Goal: Find specific page/section: Find specific page/section

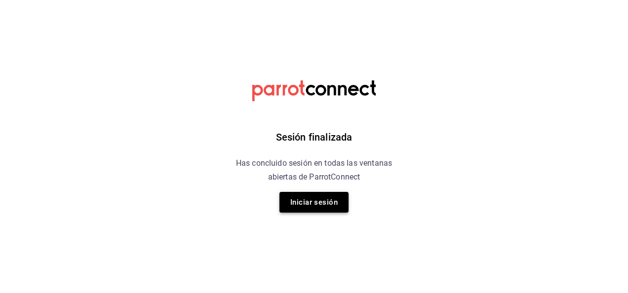
click at [333, 203] on button "Iniciar sesión" at bounding box center [314, 202] width 69 height 21
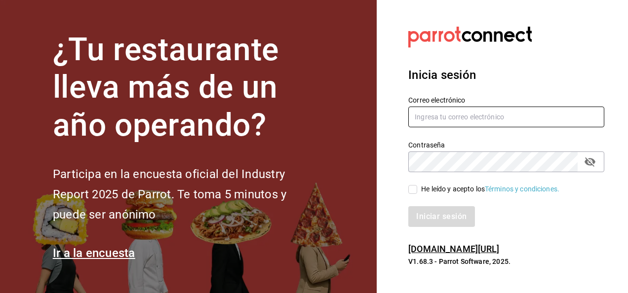
type input "[PERSON_NAME][EMAIL_ADDRESS][PERSON_NAME][DOMAIN_NAME]"
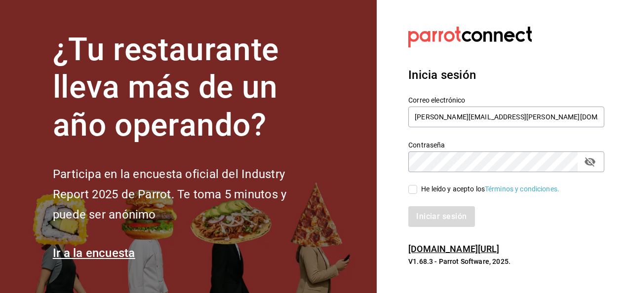
click at [412, 191] on input "He leído y acepto los Términos y condiciones." at bounding box center [413, 189] width 9 height 9
checkbox input "true"
click at [426, 220] on button "Iniciar sesión" at bounding box center [442, 217] width 67 height 21
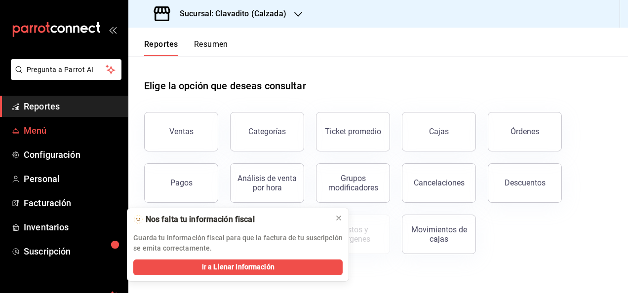
click at [44, 129] on span "Menú" at bounding box center [72, 130] width 96 height 13
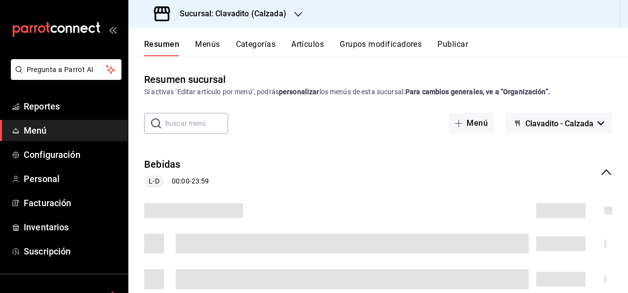
click at [197, 121] on input "text" at bounding box center [196, 124] width 63 height 20
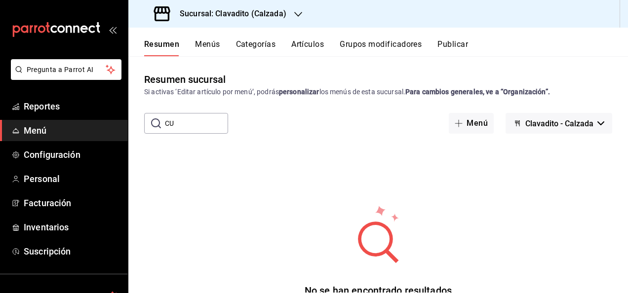
type input "C"
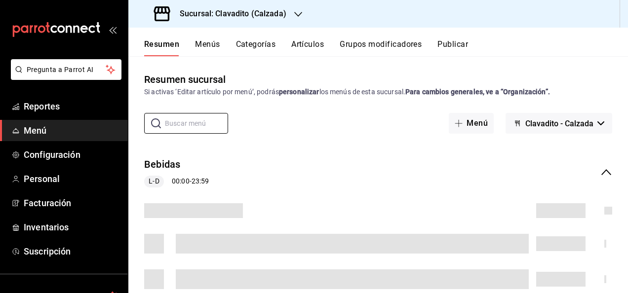
click at [298, 12] on icon "button" at bounding box center [298, 14] width 8 height 8
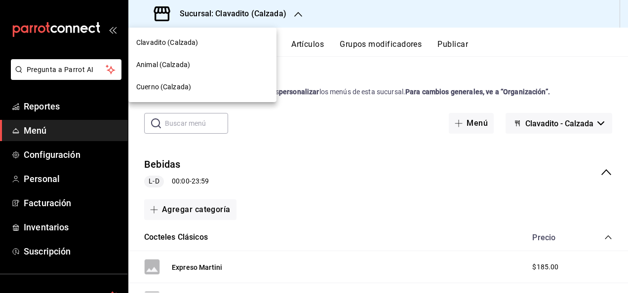
click at [150, 91] on span "Cuerno (Calzada)" at bounding box center [163, 87] width 55 height 10
